Goal: Task Accomplishment & Management: Complete application form

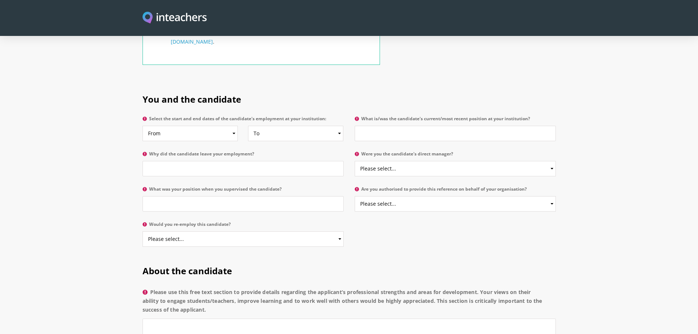
scroll to position [256, 0]
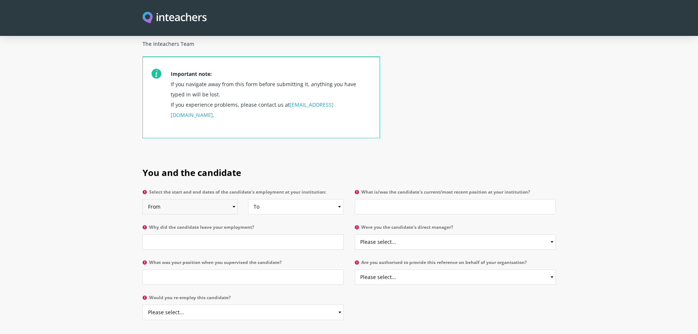
click at [233, 199] on select "From 2025 2024 2023 2022 2021 2020 2019 2018 2017 2016 2015 2014 2013 2012 2011…" at bounding box center [190, 206] width 96 height 15
click at [351, 142] on div "Important note: If you navigate away from this form before submitting it, anyth…" at bounding box center [260, 105] width 237 height 99
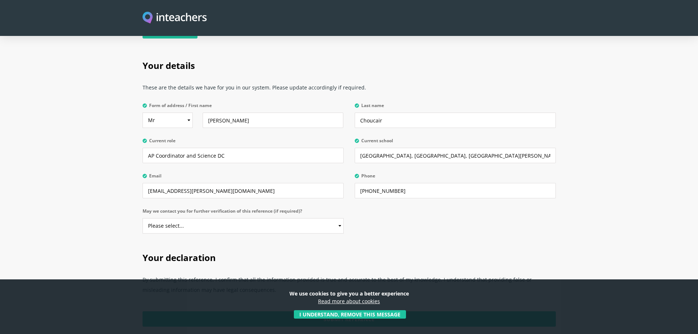
scroll to position [366, 0]
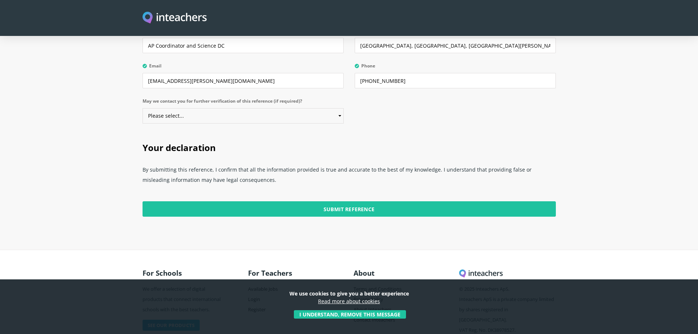
click at [187, 108] on select "Please select... Yes No" at bounding box center [242, 115] width 201 height 15
select select "Yes"
click at [142, 108] on select "Please select... Yes No" at bounding box center [242, 115] width 201 height 15
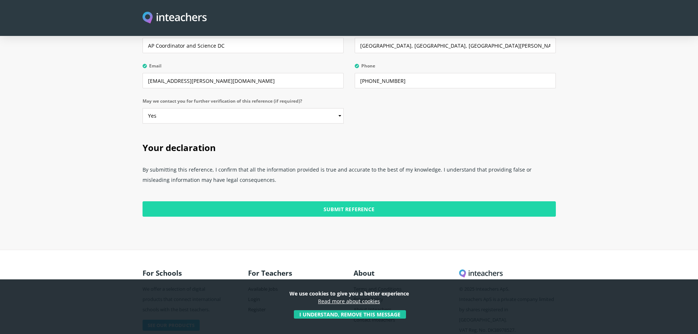
click at [341, 201] on input "Submit Reference" at bounding box center [348, 208] width 413 height 15
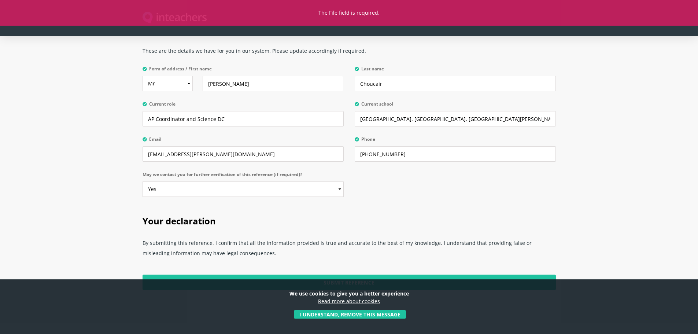
scroll to position [380, 0]
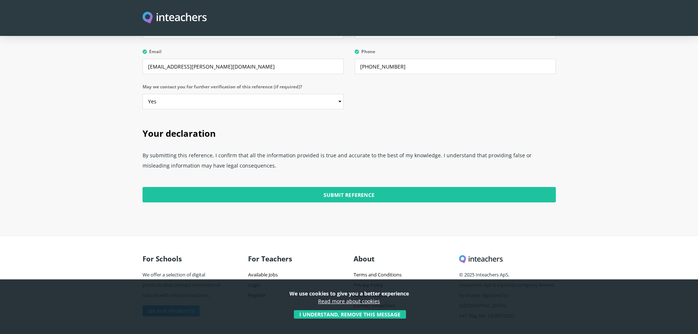
click at [214, 149] on p "By submitting this reference, I confirm that all the information provided is tr…" at bounding box center [348, 162] width 413 height 31
click at [212, 155] on p "By submitting this reference, I confirm that all the information provided is tr…" at bounding box center [348, 162] width 413 height 31
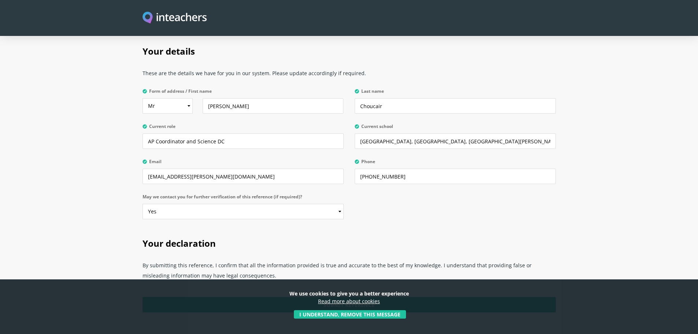
scroll to position [161, 0]
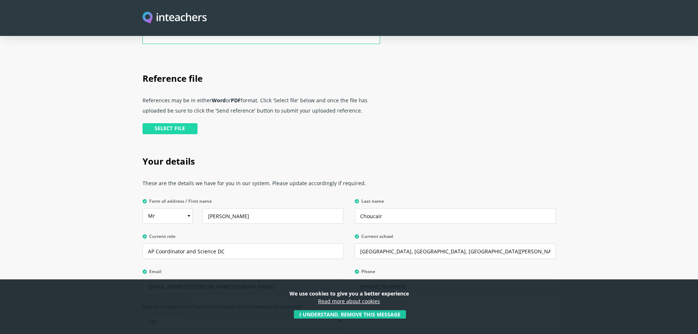
click at [176, 122] on input "file" at bounding box center [92, 129] width 212 height 15
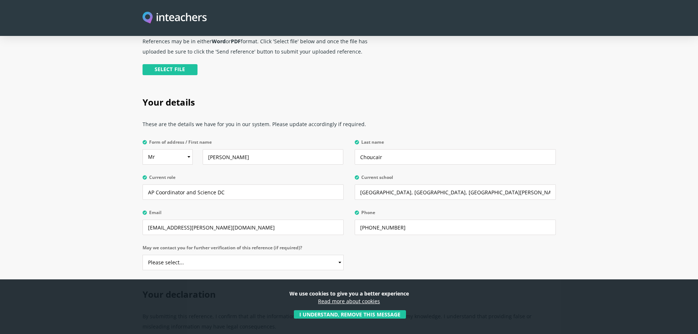
scroll to position [73, 0]
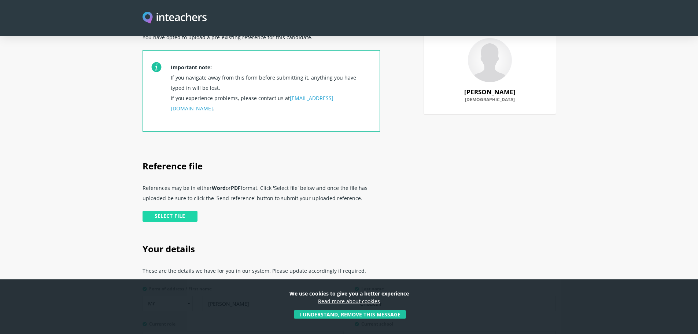
click at [180, 210] on input "file" at bounding box center [92, 217] width 212 height 15
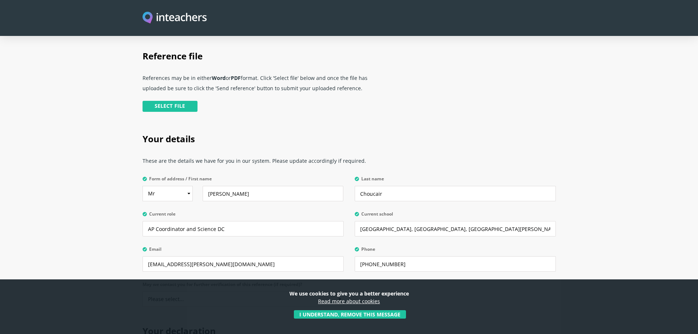
scroll to position [220, 0]
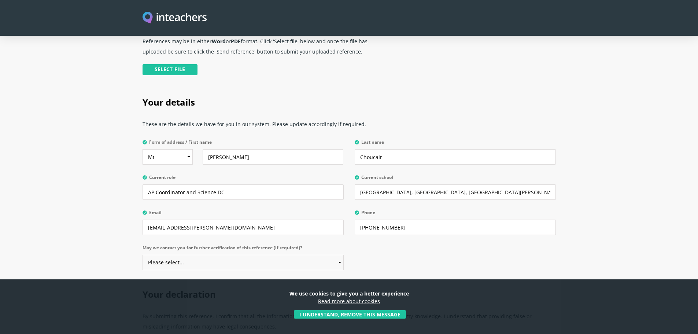
click at [338, 254] on select "Please select... Yes No" at bounding box center [242, 261] width 201 height 15
select select "Yes"
click at [142, 254] on select "Please select... Yes No" at bounding box center [242, 261] width 201 height 15
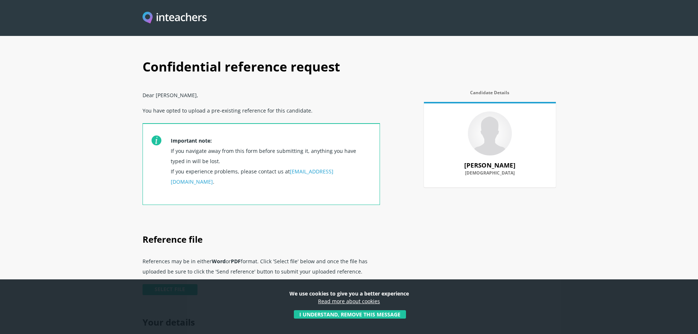
scroll to position [73, 0]
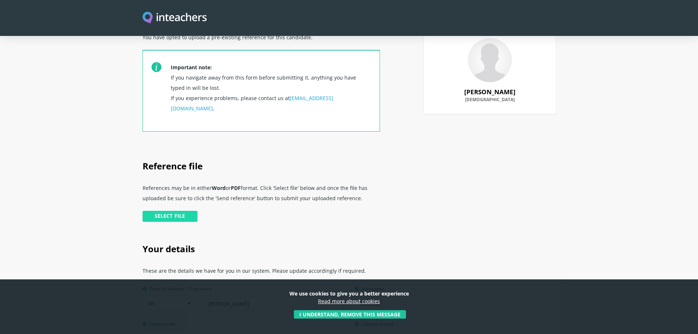
click at [176, 210] on input "file" at bounding box center [92, 217] width 212 height 15
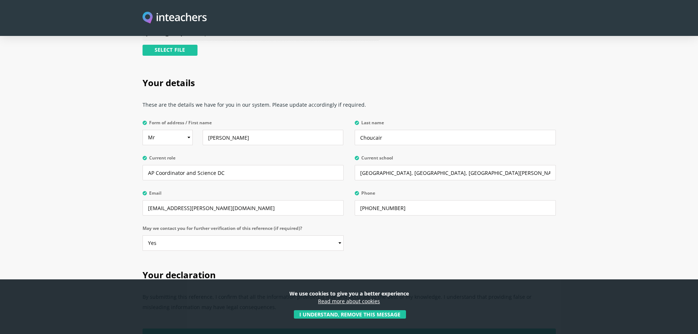
scroll to position [398, 0]
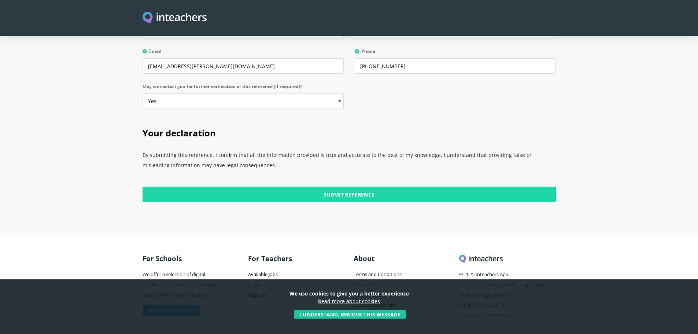
click at [346, 186] on input "Submit Reference" at bounding box center [348, 193] width 413 height 15
